Goal: Information Seeking & Learning: Check status

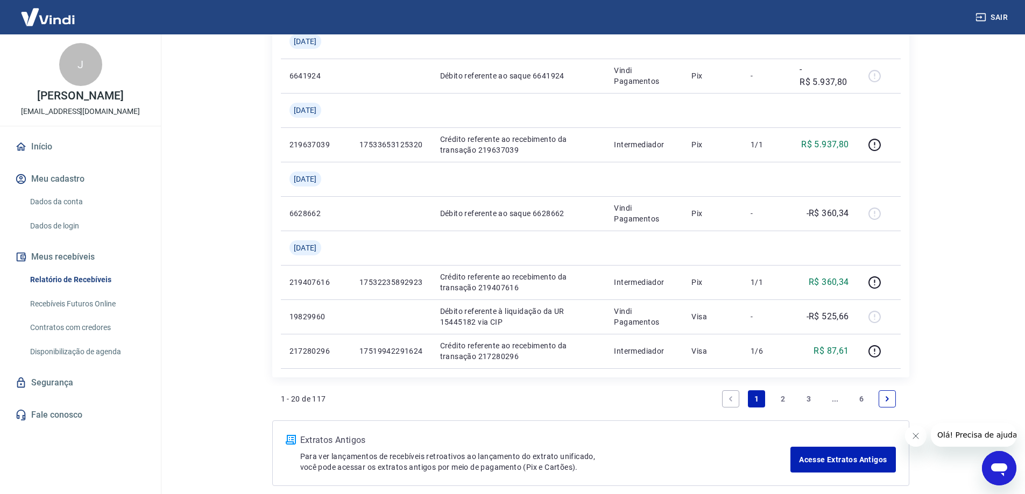
scroll to position [1073, 0]
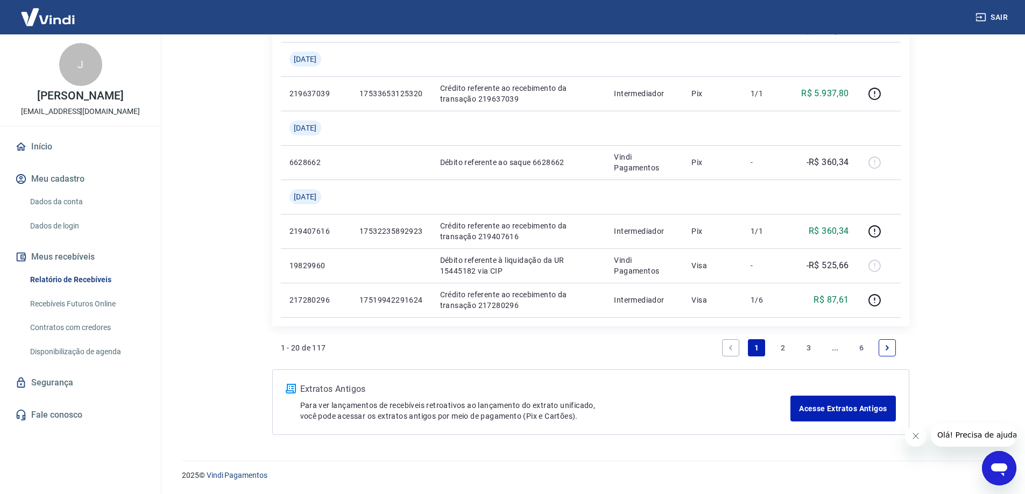
click at [785, 345] on link "2" at bounding box center [782, 347] width 17 height 17
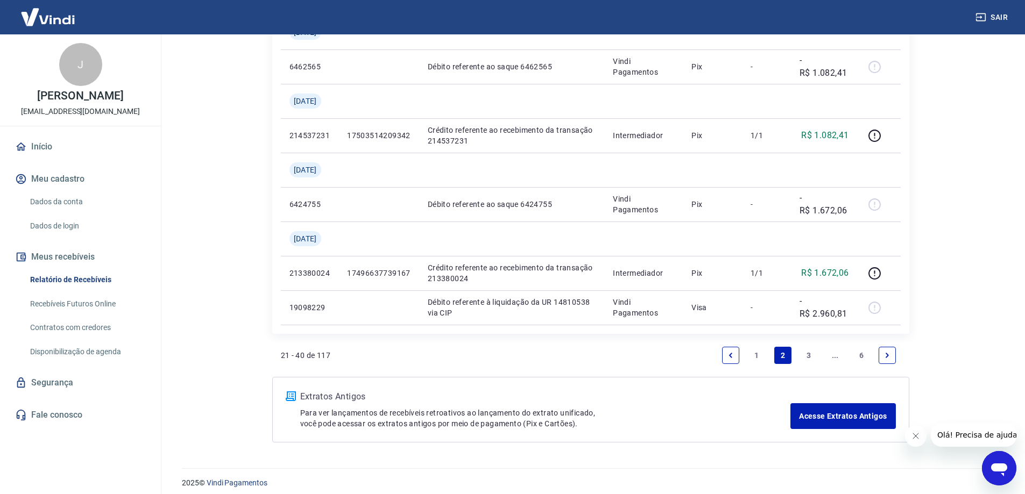
scroll to position [832, 0]
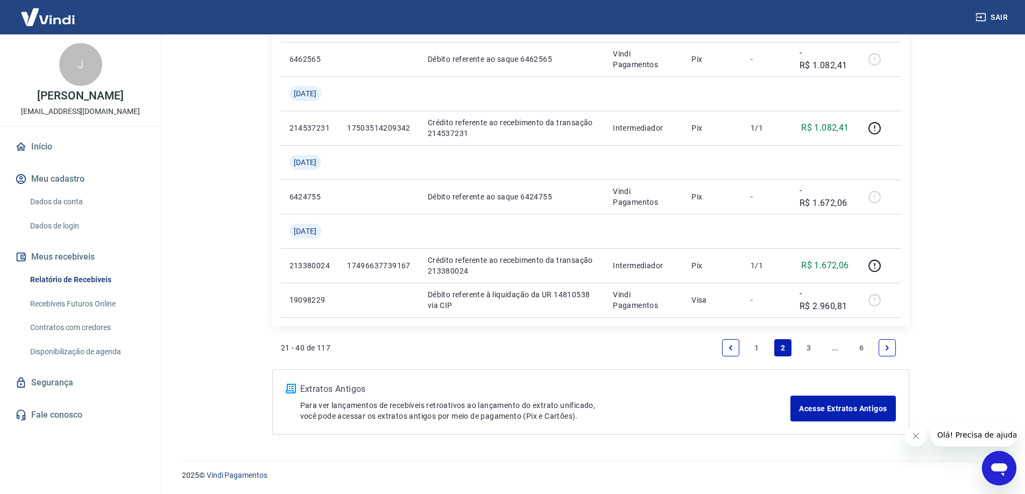
click at [811, 348] on link "3" at bounding box center [808, 347] width 17 height 17
